Goal: Use online tool/utility: Utilize a website feature to perform a specific function

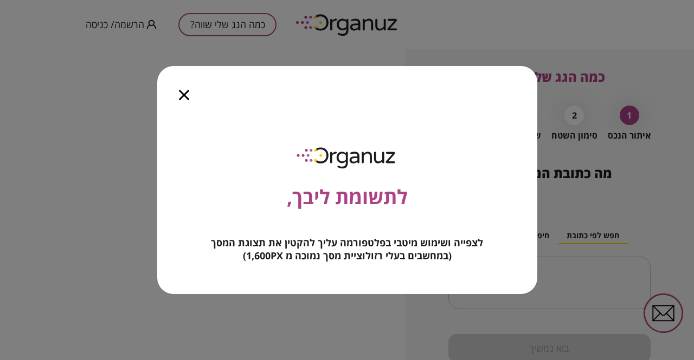
click at [184, 97] on icon "button" at bounding box center [184, 95] width 10 height 10
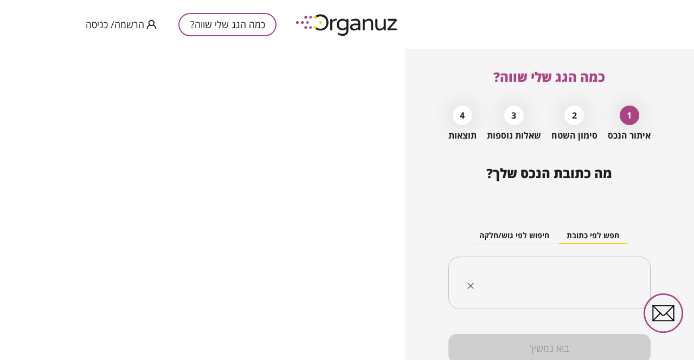
click at [595, 291] on input "text" at bounding box center [553, 283] width 168 height 27
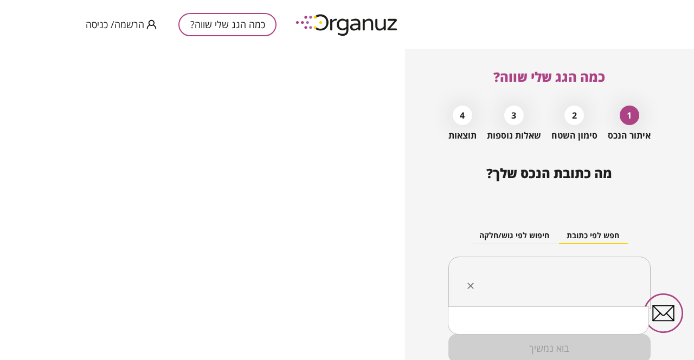
scroll to position [44, 0]
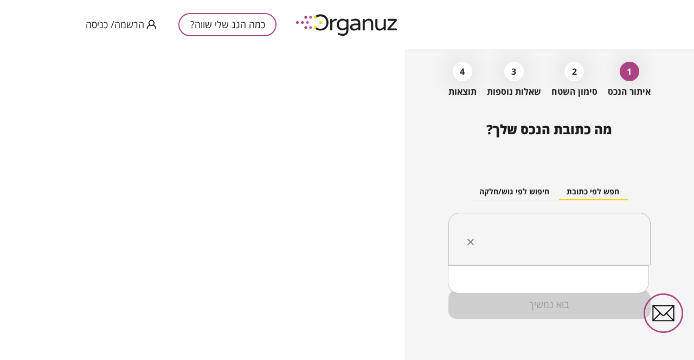
click at [597, 230] on input "text" at bounding box center [553, 239] width 168 height 27
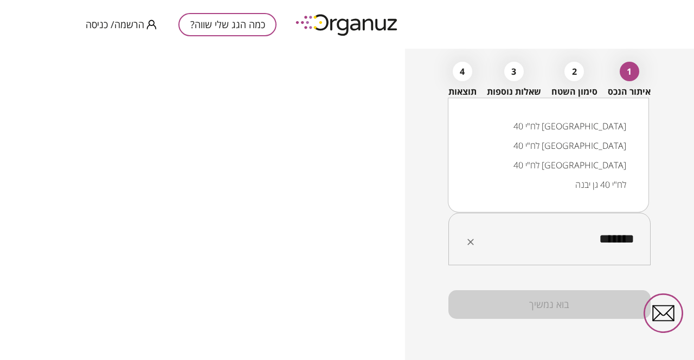
click at [569, 146] on li "לח"י 40 [GEOGRAPHIC_DATA]" at bounding box center [548, 146] width 173 height 20
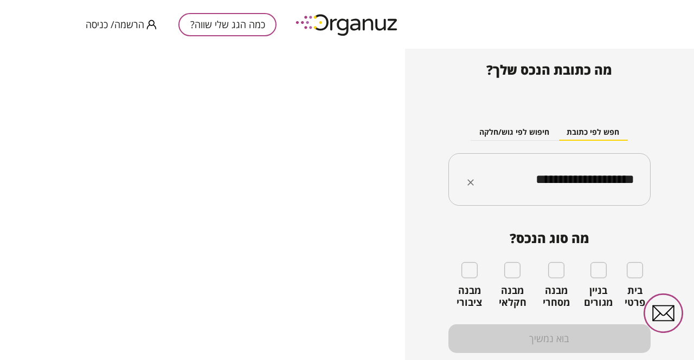
scroll to position [117, 0]
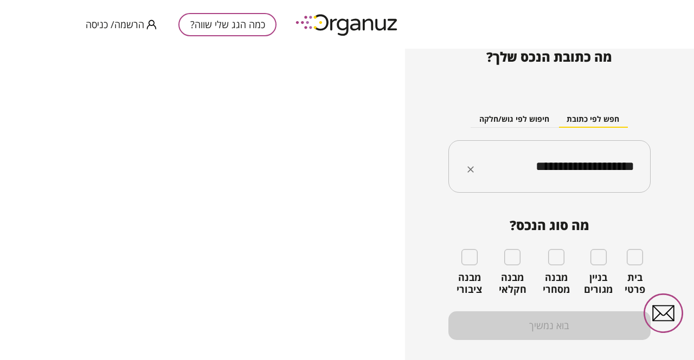
type input "**********"
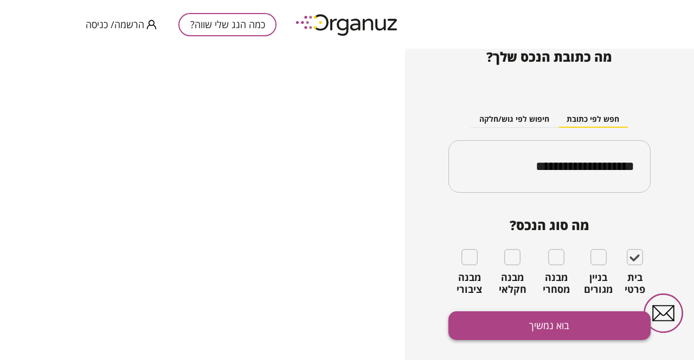
click at [559, 322] on button "בוא נמשיך" at bounding box center [549, 326] width 202 height 29
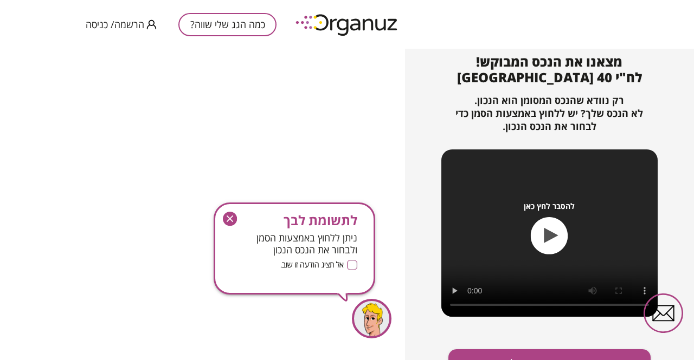
scroll to position [129, 0]
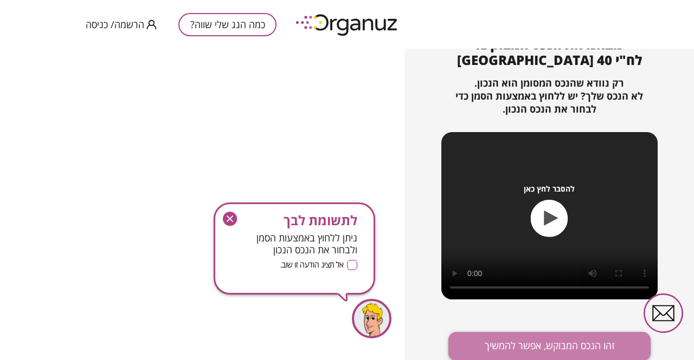
click at [519, 350] on button "זהו הנכס המבוקש, אפשר להמשיך" at bounding box center [549, 346] width 202 height 29
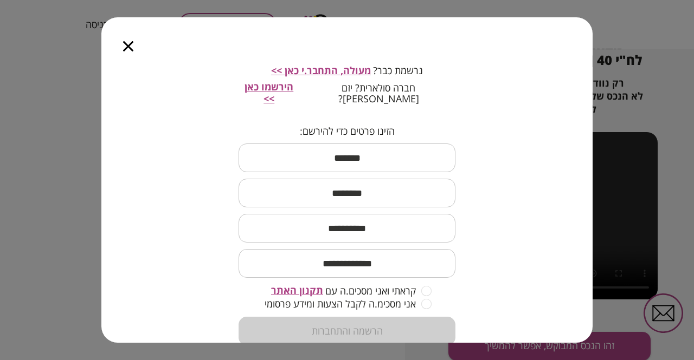
scroll to position [108, 0]
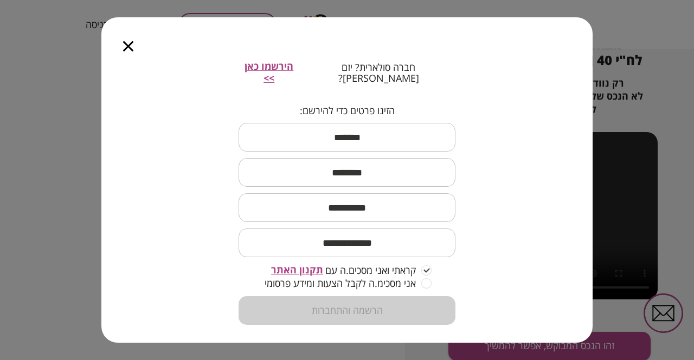
click at [366, 227] on input "email" at bounding box center [346, 243] width 217 height 32
click at [348, 206] on input "text" at bounding box center [346, 208] width 217 height 32
click at [350, 165] on input "text" at bounding box center [346, 173] width 217 height 32
click at [346, 139] on input "text" at bounding box center [346, 137] width 217 height 32
click at [127, 45] on icon "button" at bounding box center [128, 46] width 10 height 10
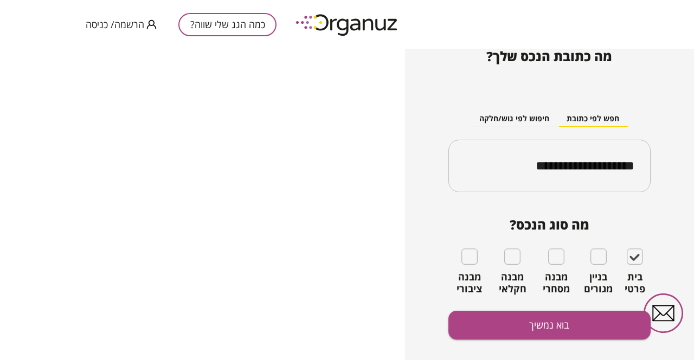
scroll to position [117, 0]
